Goal: Task Accomplishment & Management: Manage account settings

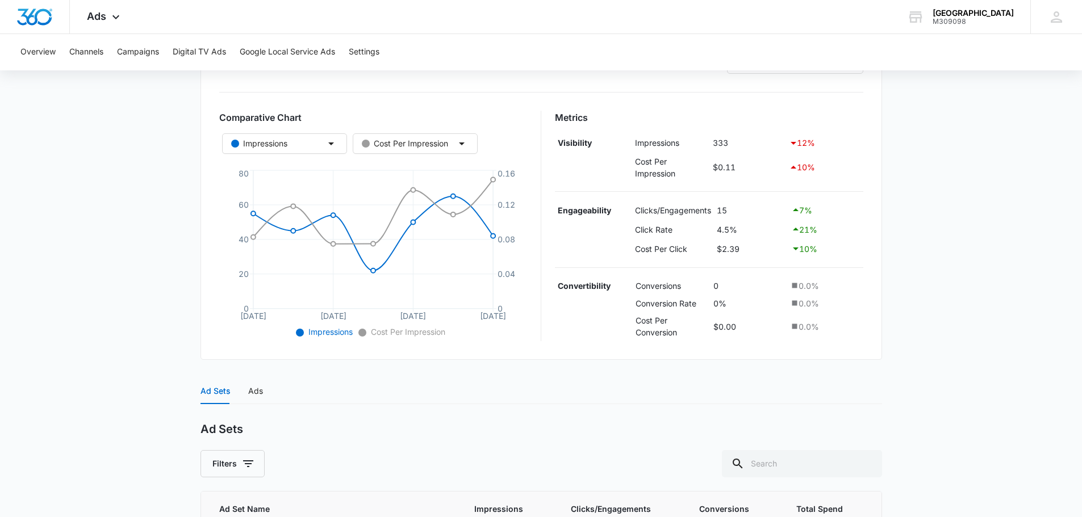
scroll to position [270, 0]
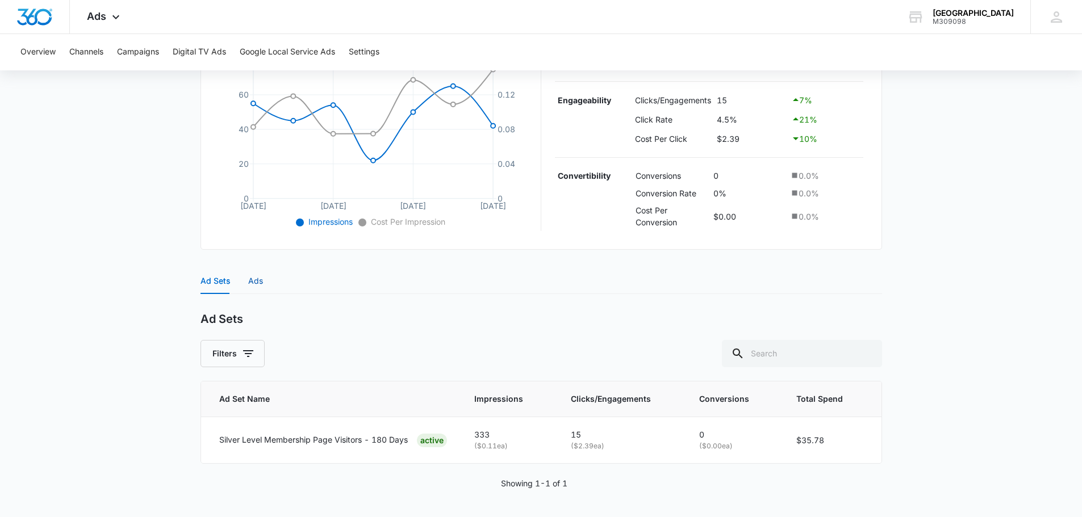
click at [254, 286] on div "Ads" at bounding box center [255, 281] width 15 height 12
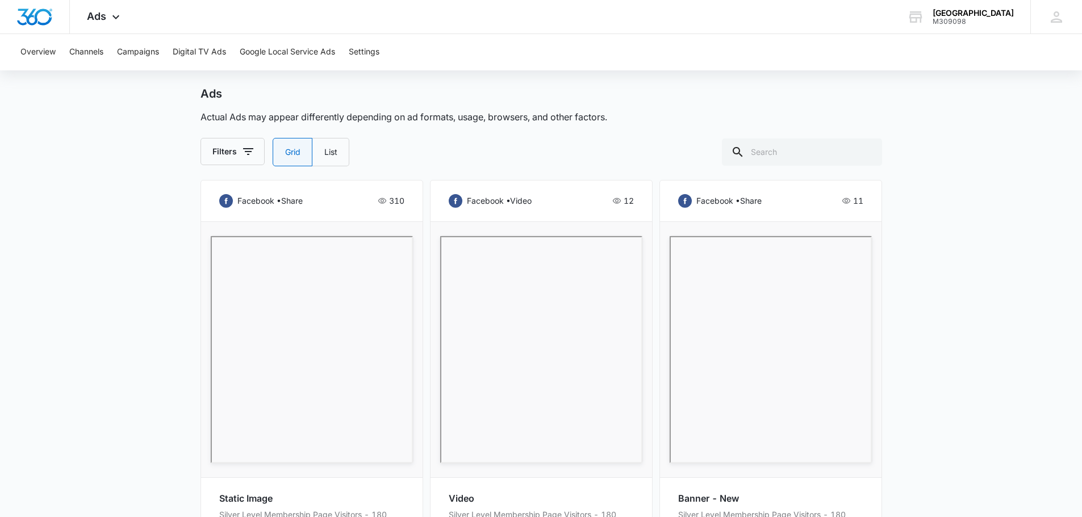
scroll to position [495, 0]
click at [329, 143] on label "List" at bounding box center [330, 153] width 37 height 28
click at [324, 153] on input "List" at bounding box center [324, 153] width 1 height 1
radio input "false"
radio input "true"
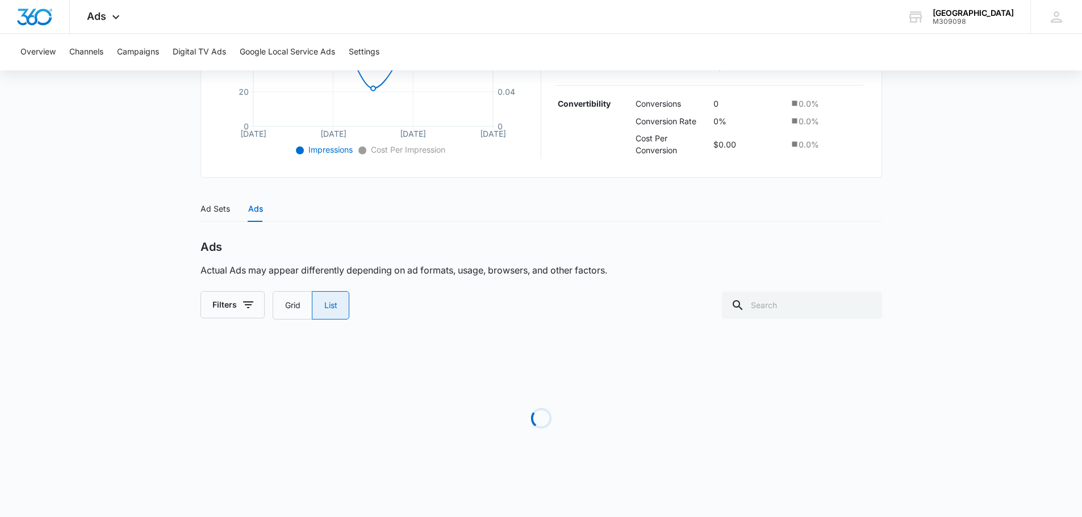
scroll to position [387, 0]
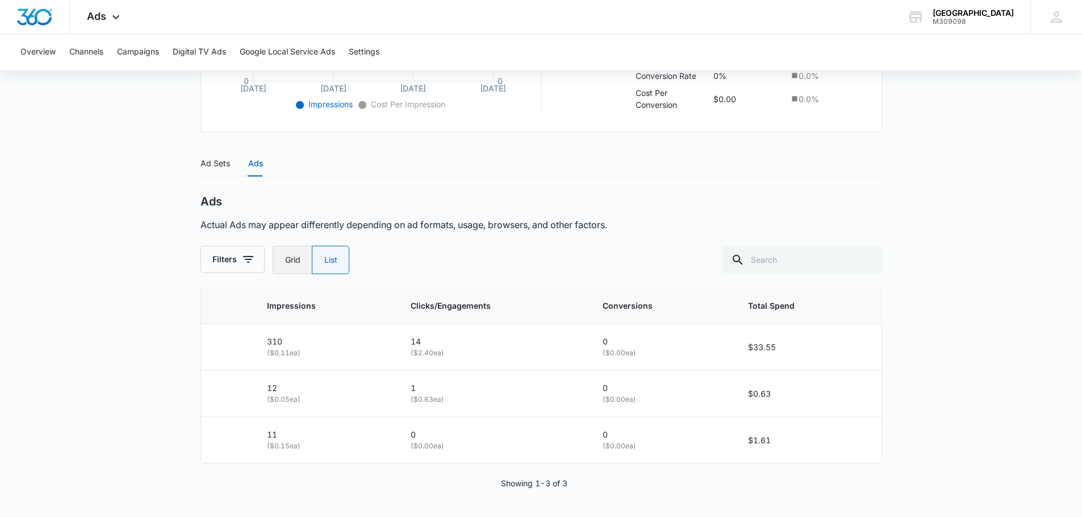
click at [300, 263] on label "Grid" at bounding box center [292, 260] width 39 height 28
click at [285, 261] on input "Grid" at bounding box center [284, 260] width 1 height 1
radio input "true"
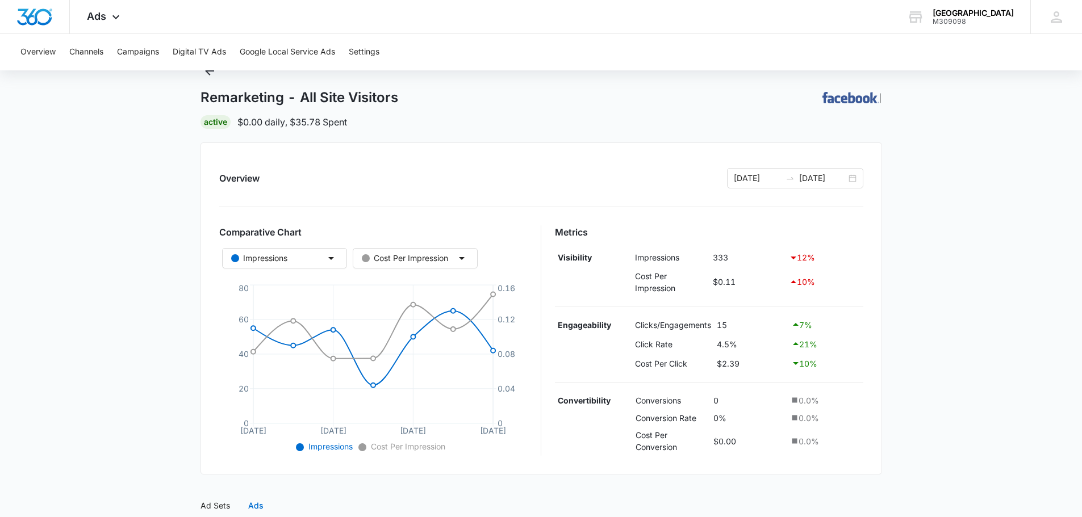
scroll to position [0, 0]
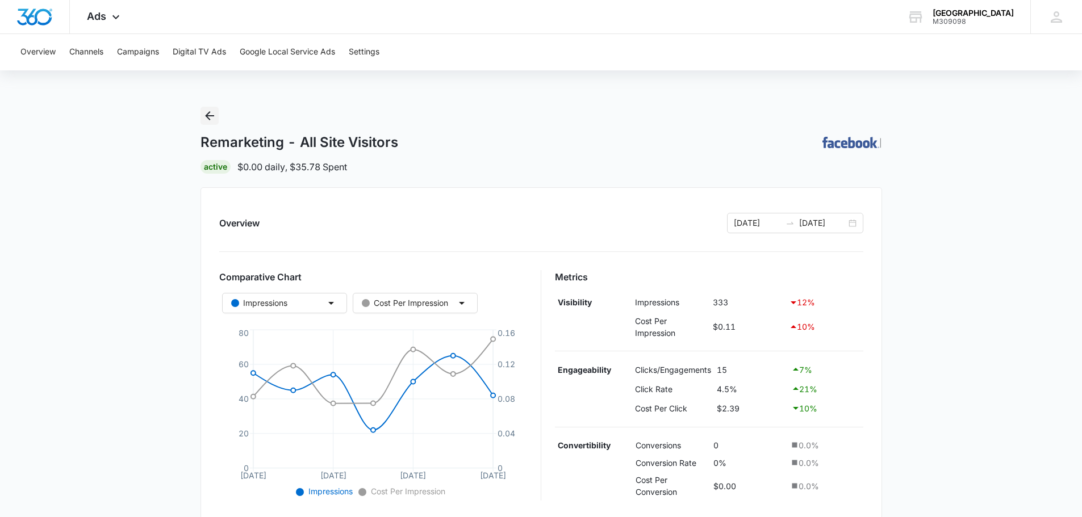
click at [213, 112] on icon "Back" at bounding box center [210, 116] width 14 height 14
